Goal: Find contact information: Find contact information

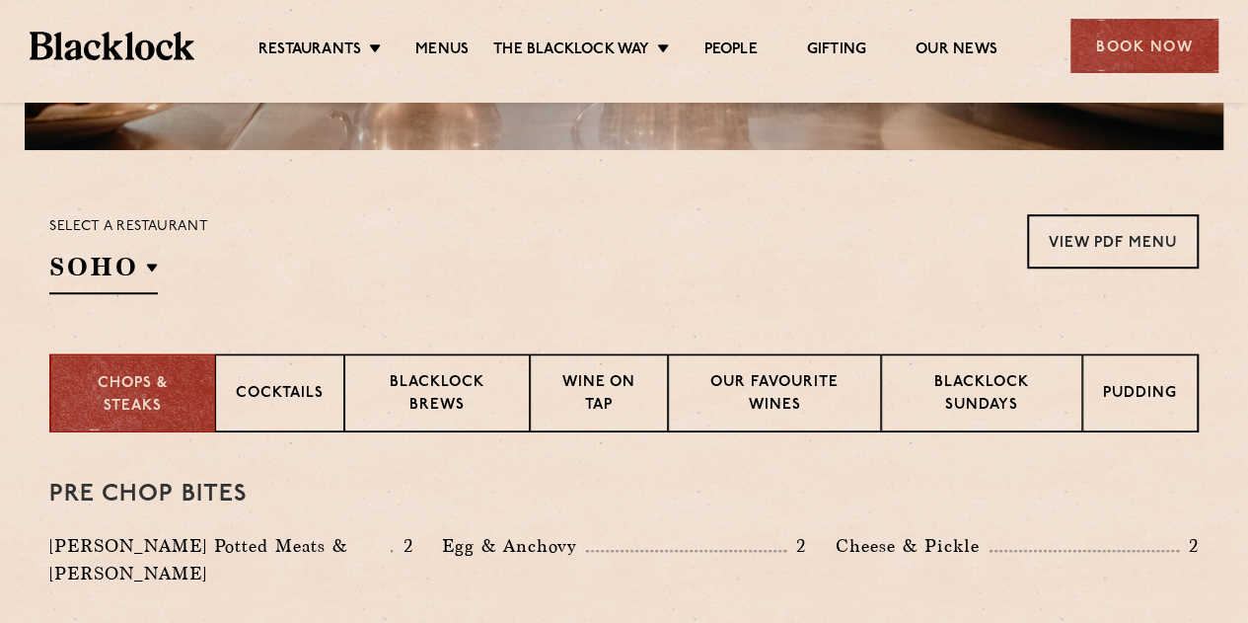
scroll to position [592, 0]
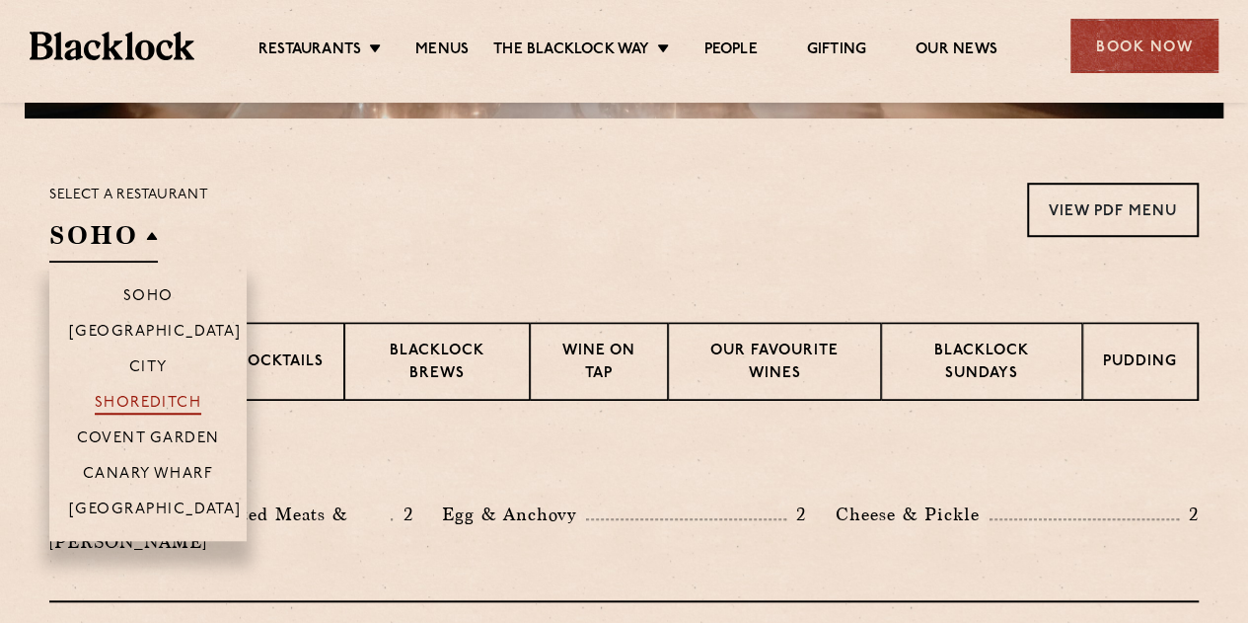
click at [149, 409] on p "Shoreditch" at bounding box center [149, 405] width 108 height 20
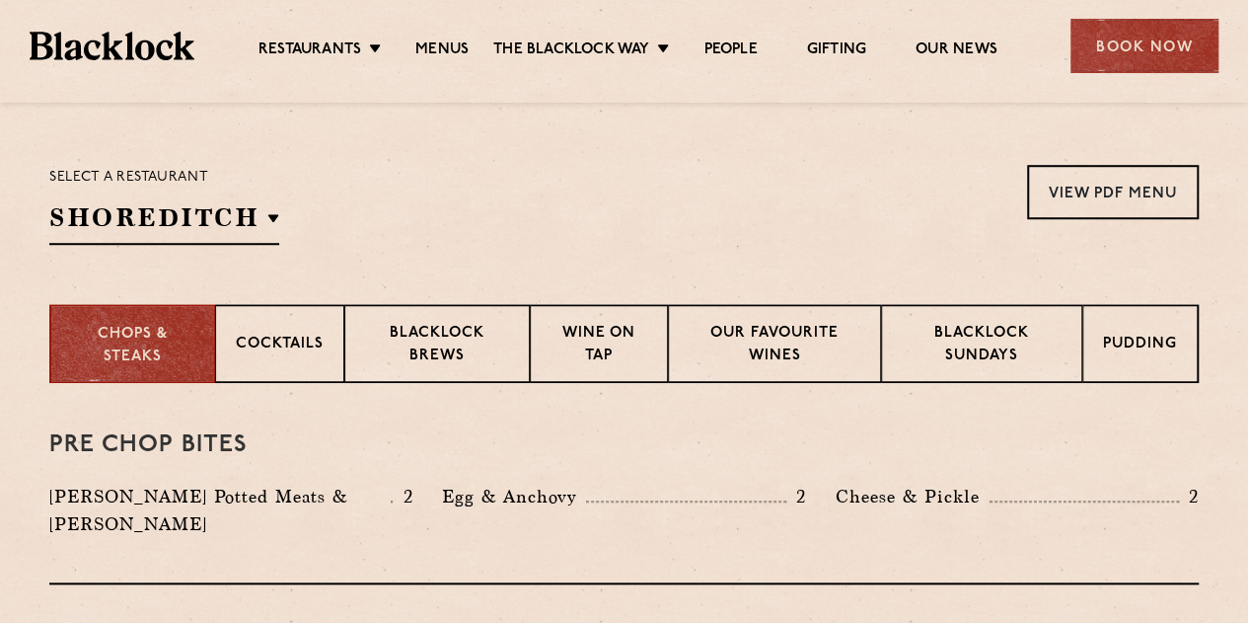
scroll to position [0, 0]
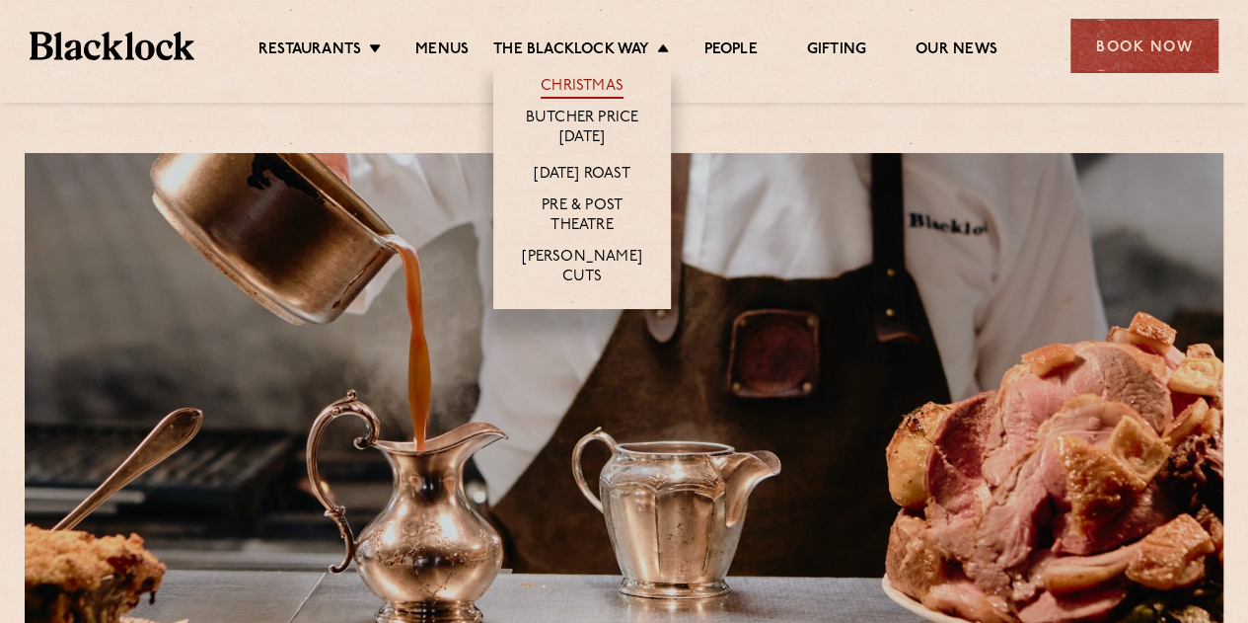
click at [582, 84] on link "Christmas" at bounding box center [582, 88] width 83 height 22
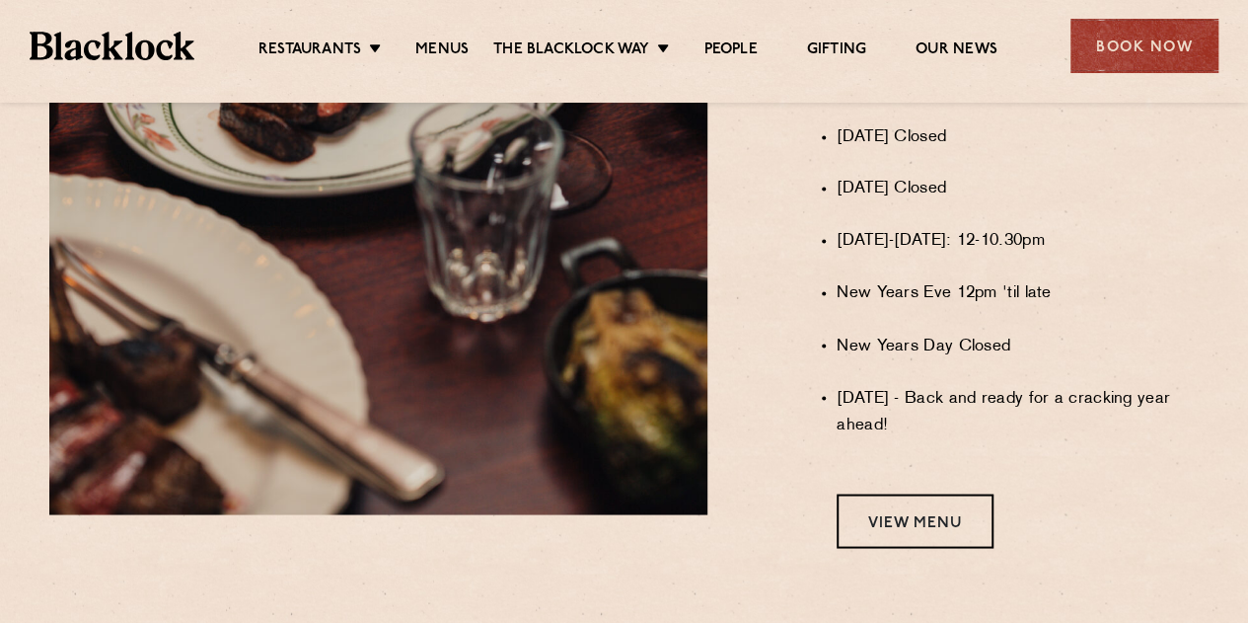
scroll to position [1677, 0]
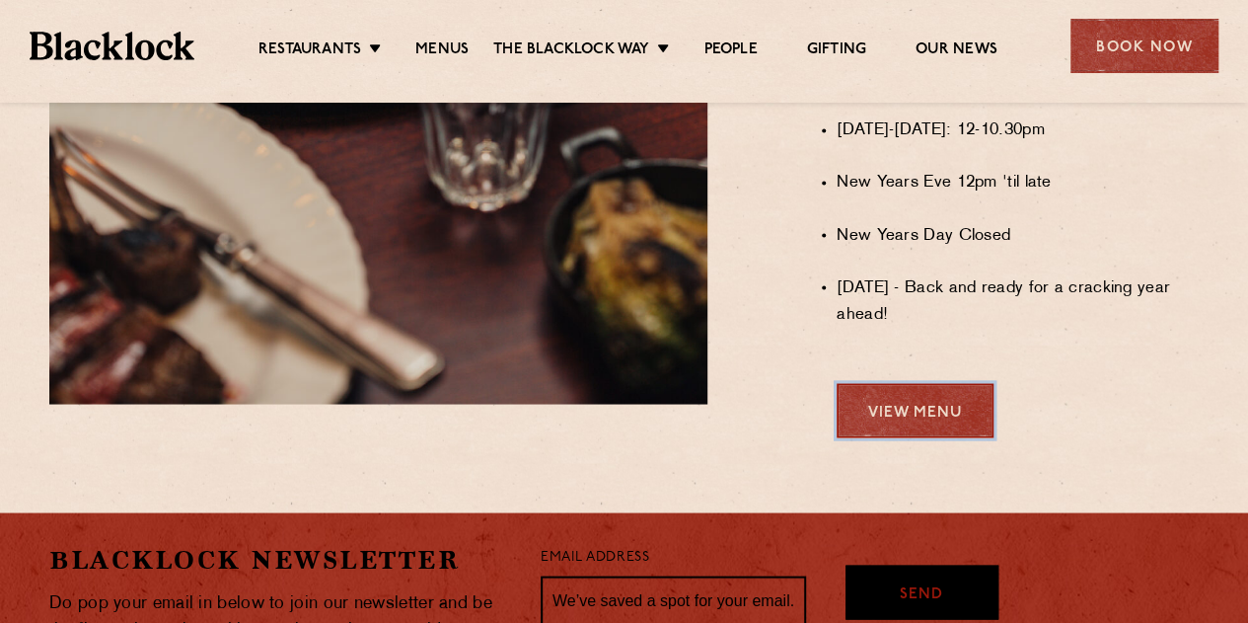
click at [949, 420] on link "View Menu" at bounding box center [915, 410] width 157 height 54
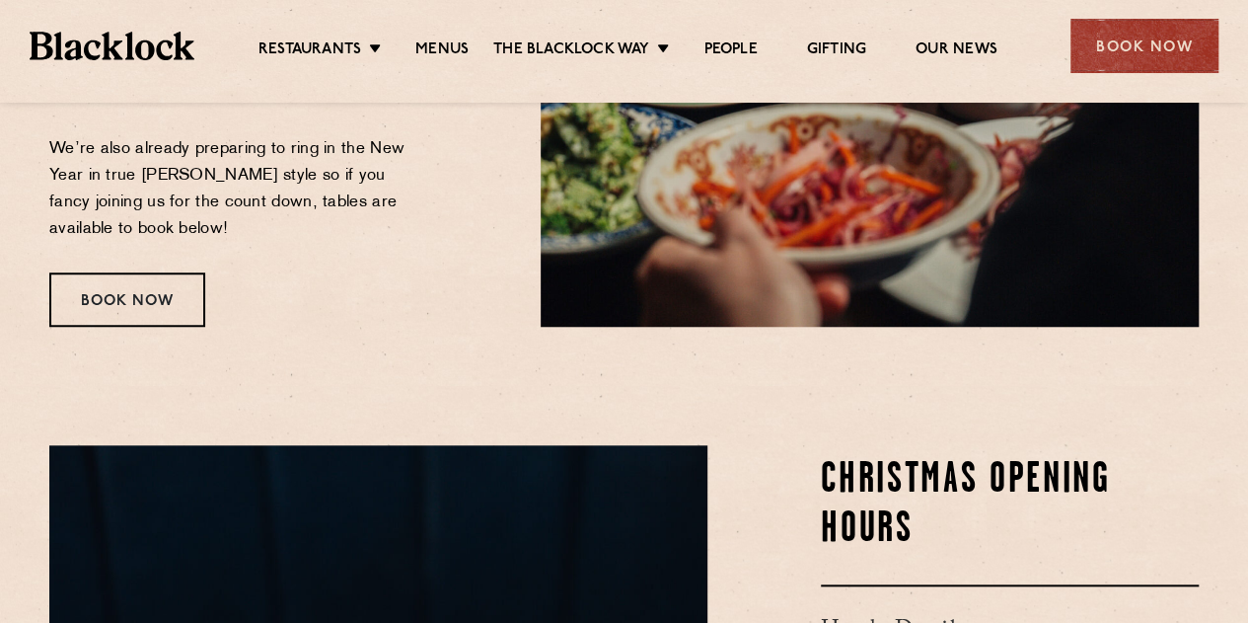
scroll to position [691, 0]
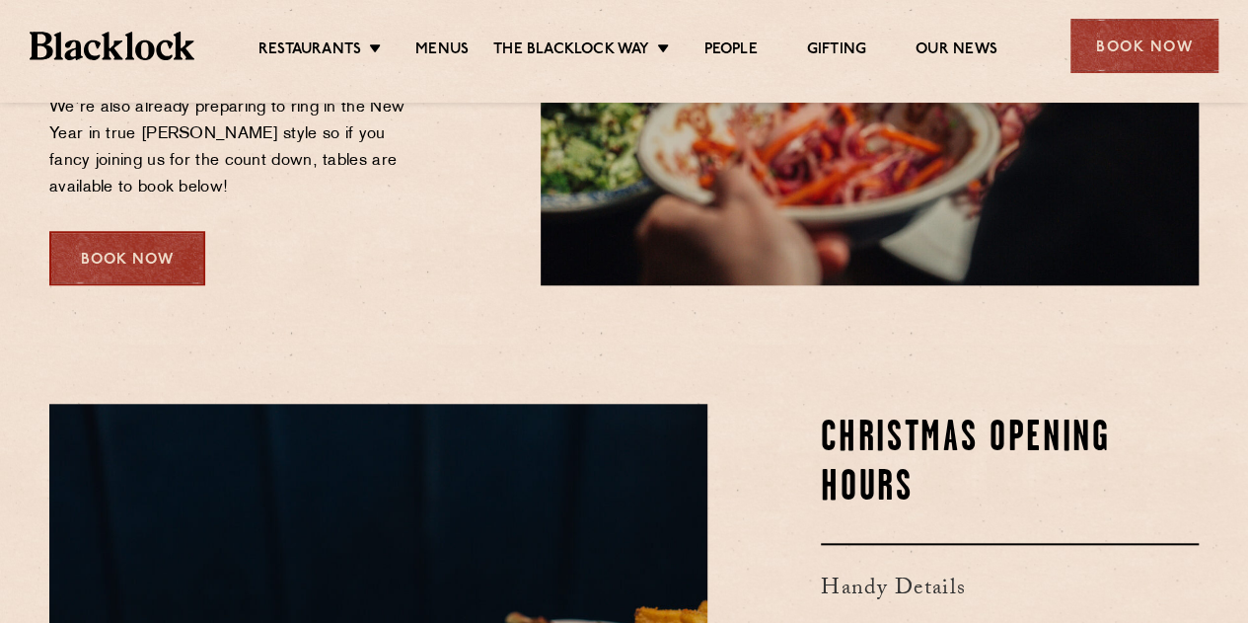
click at [164, 250] on div "Book Now" at bounding box center [127, 258] width 156 height 54
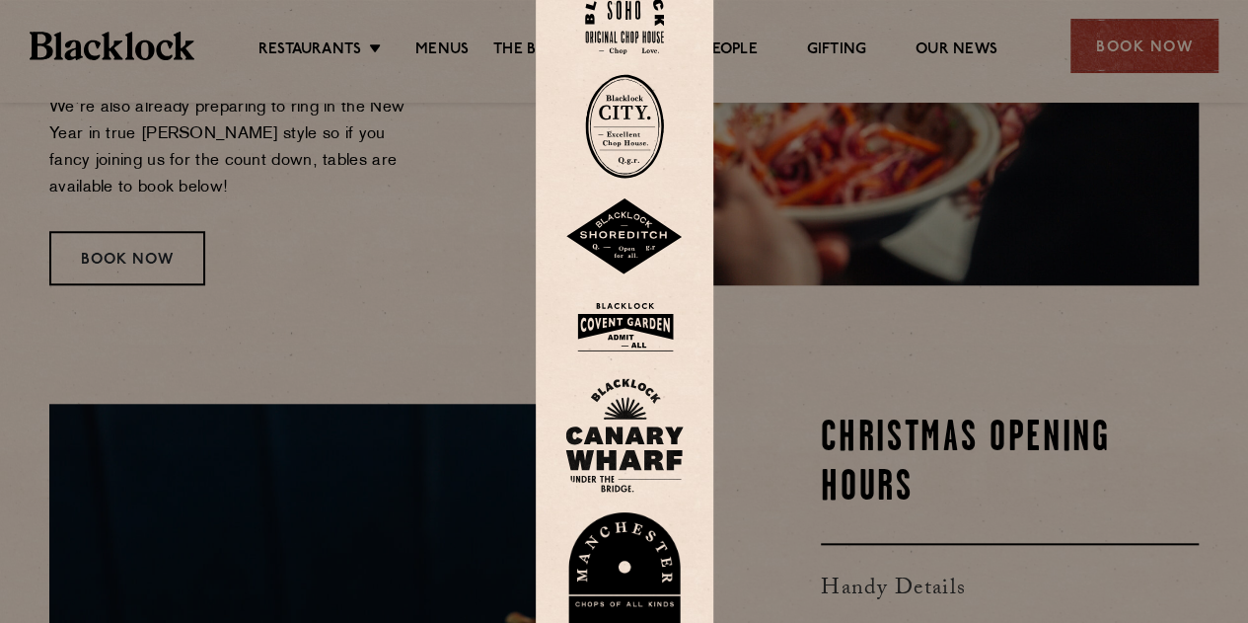
click at [659, 247] on img at bounding box center [624, 236] width 118 height 77
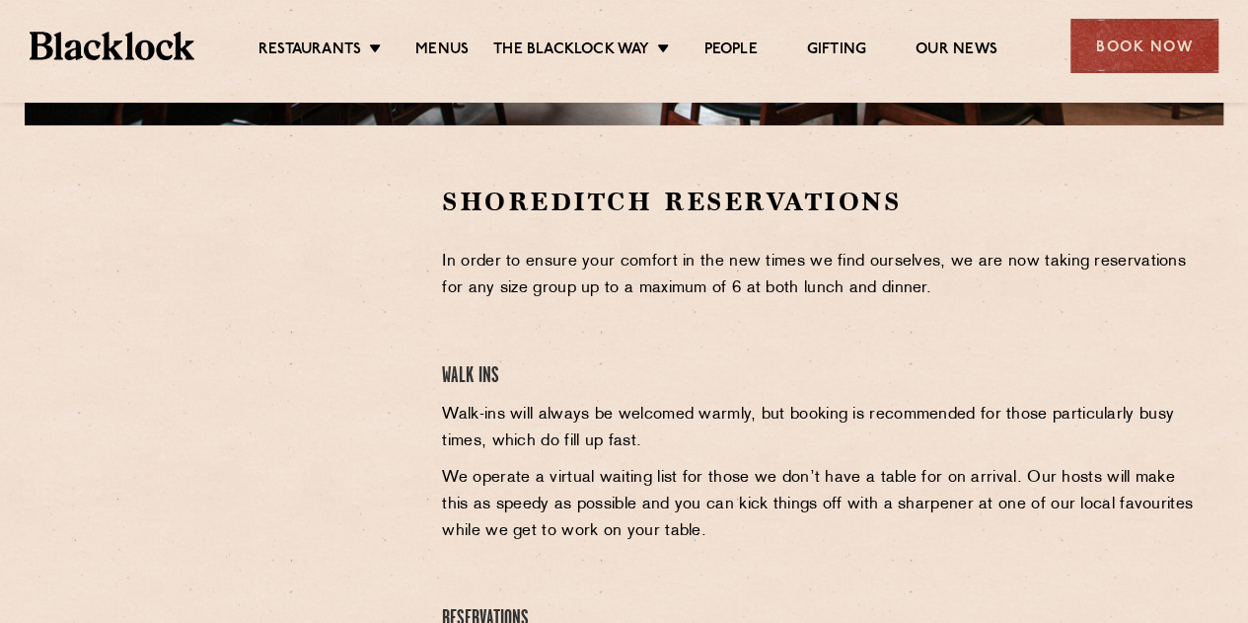
scroll to position [592, 0]
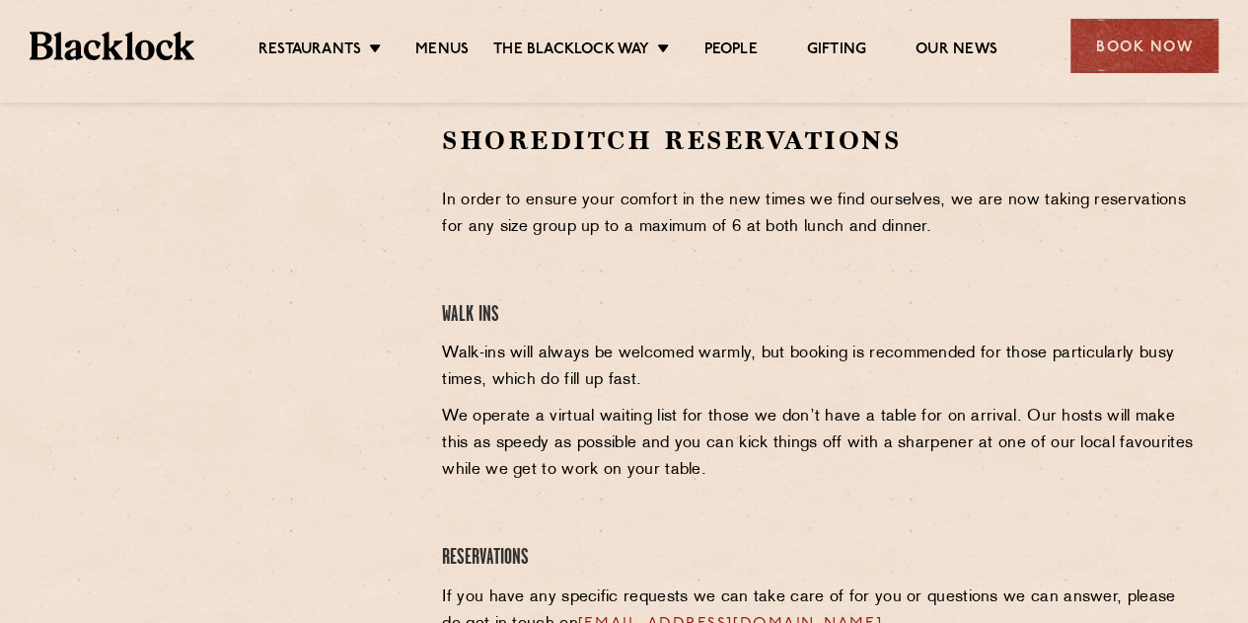
click at [872, 340] on p "Walk-ins will always be welcomed warmly, but booking is recommended for those p…" at bounding box center [820, 366] width 757 height 53
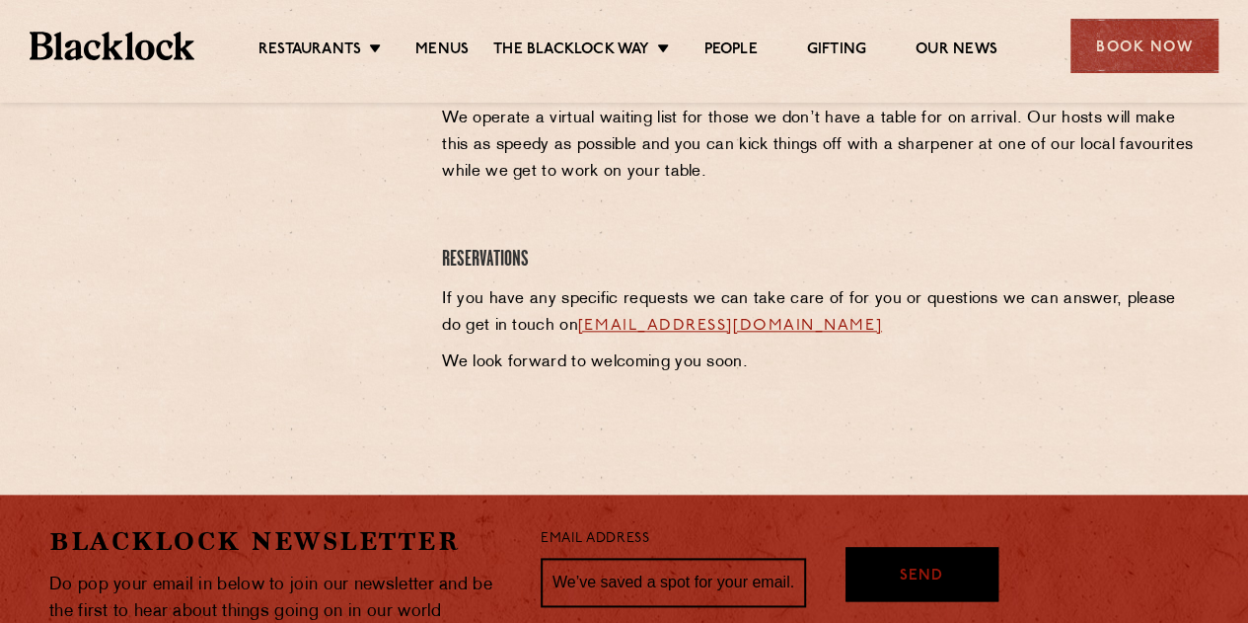
scroll to position [987, 0]
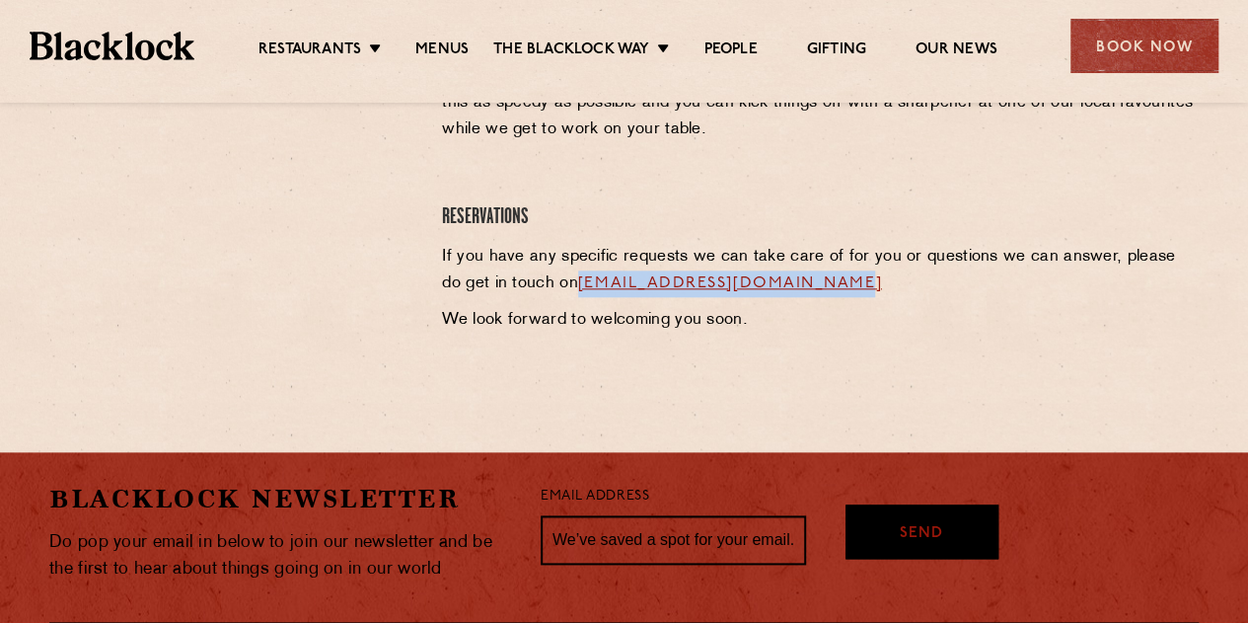
drag, startPoint x: 848, startPoint y: 288, endPoint x: 555, endPoint y: 297, distance: 293.2
click at [555, 297] on p "If you have any specific requests we can take care of for you or questions we c…" at bounding box center [820, 270] width 757 height 53
drag, startPoint x: 851, startPoint y: 279, endPoint x: 556, endPoint y: 285, distance: 295.1
click at [556, 285] on p "If you have any specific requests we can take care of for you or questions we c…" at bounding box center [820, 270] width 757 height 53
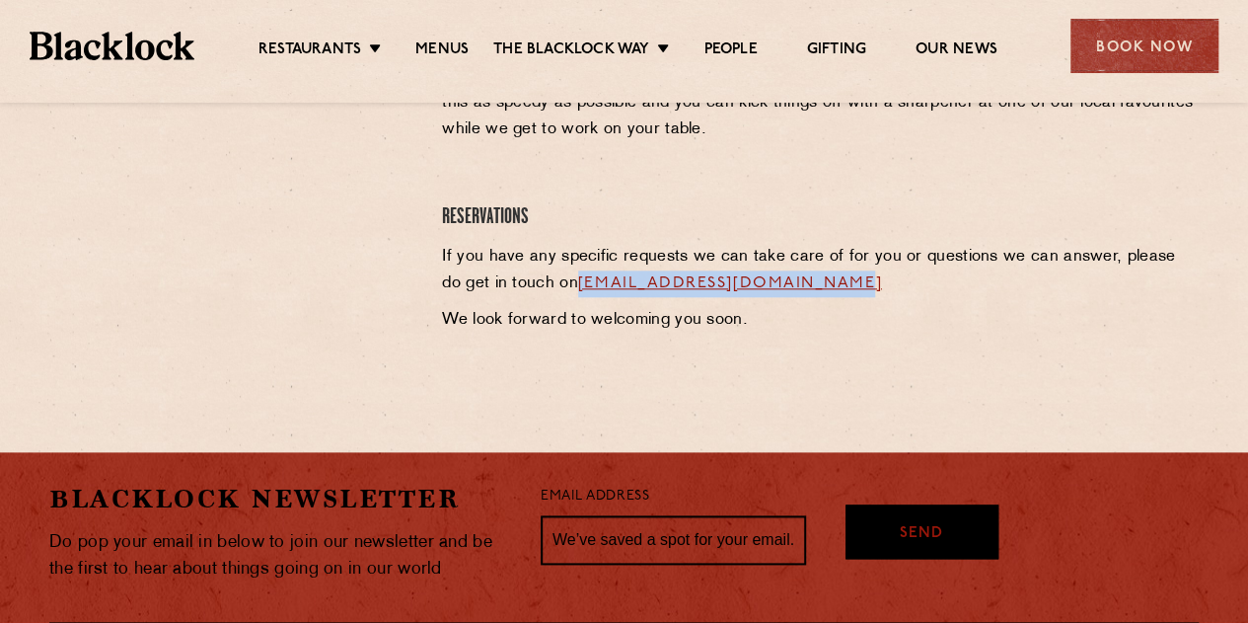
copy link "shoreditch@theblacklock.com"
